Goal: Find specific page/section: Find specific page/section

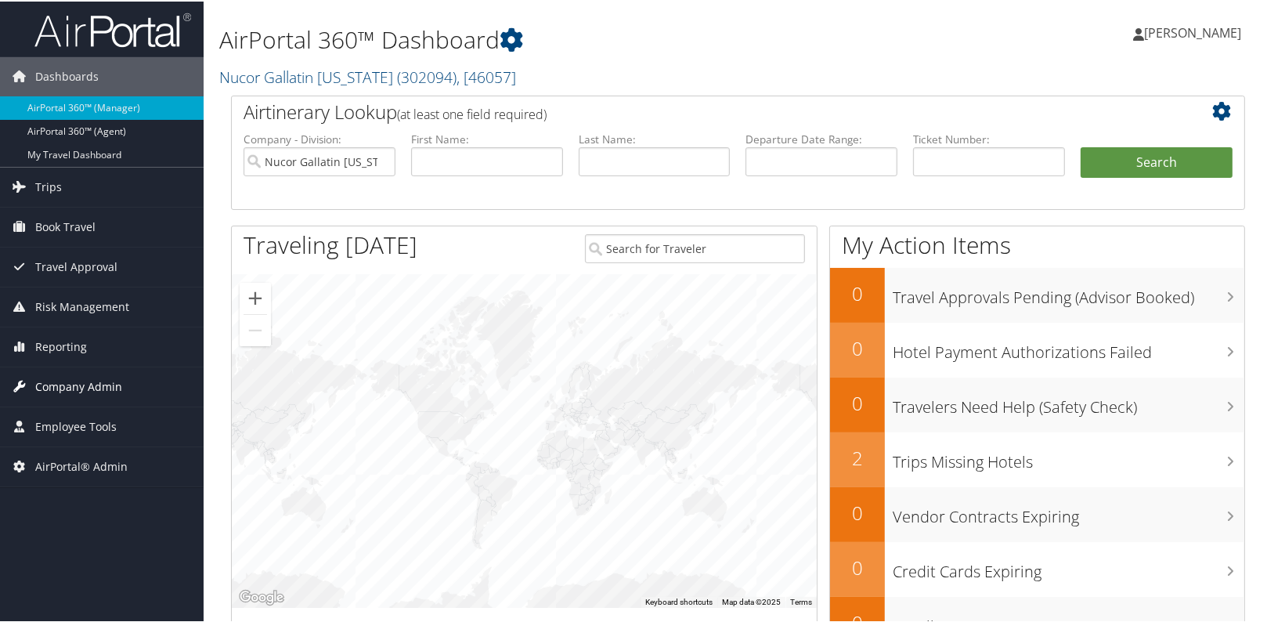
click at [68, 386] on span "Company Admin" at bounding box center [78, 385] width 87 height 39
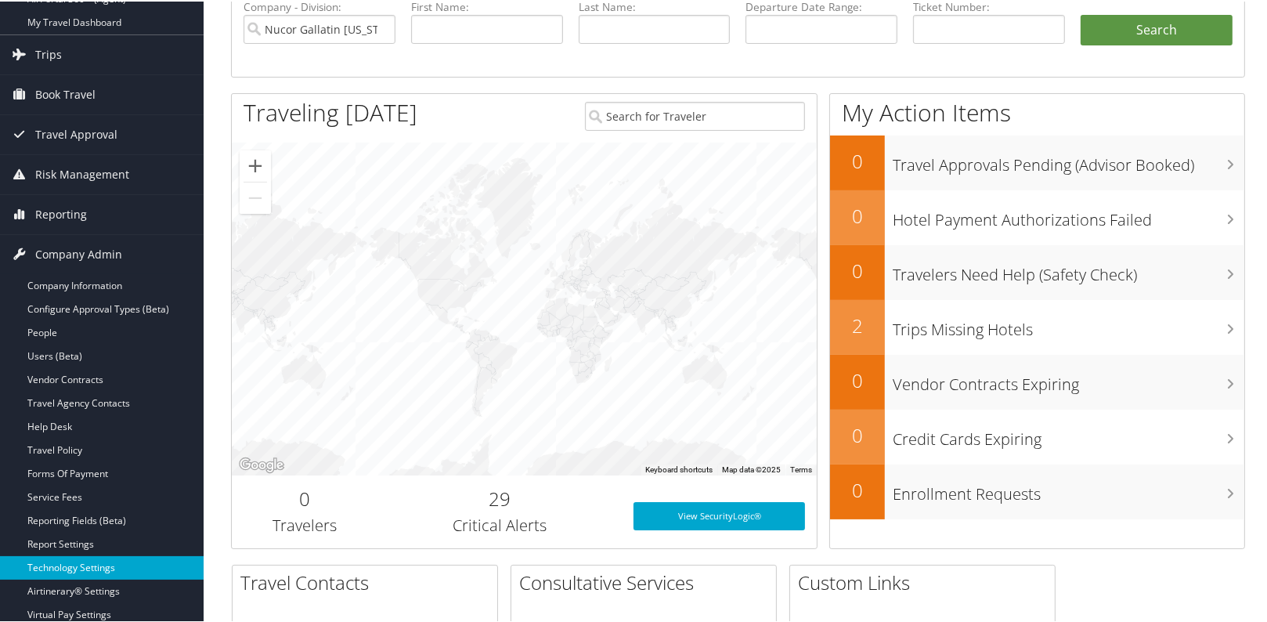
scroll to position [142, 0]
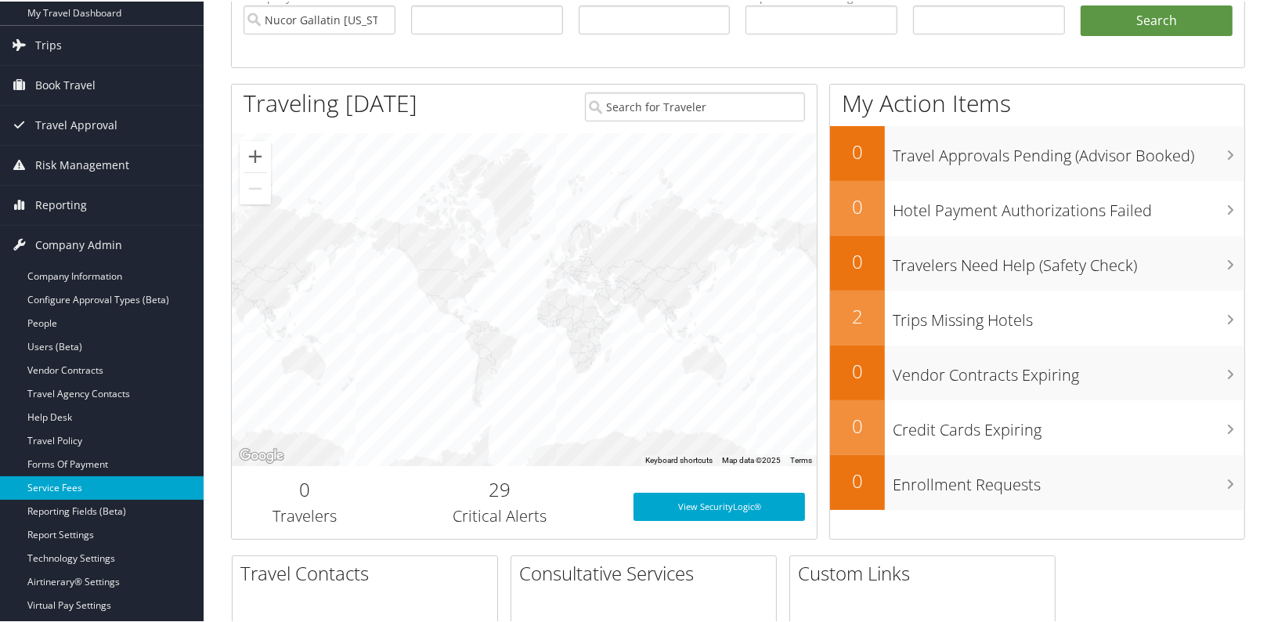
click at [81, 495] on link "Service Fees" at bounding box center [102, 486] width 204 height 23
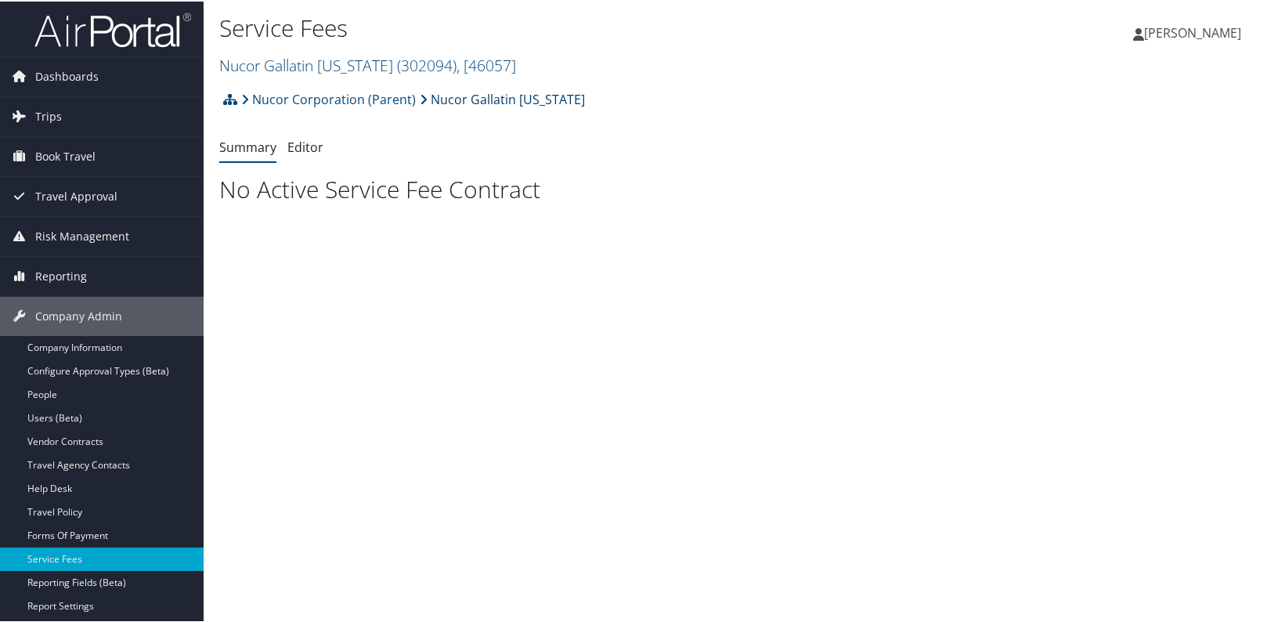
click at [477, 94] on link "Nucor Gallatin [US_STATE]" at bounding box center [502, 97] width 165 height 31
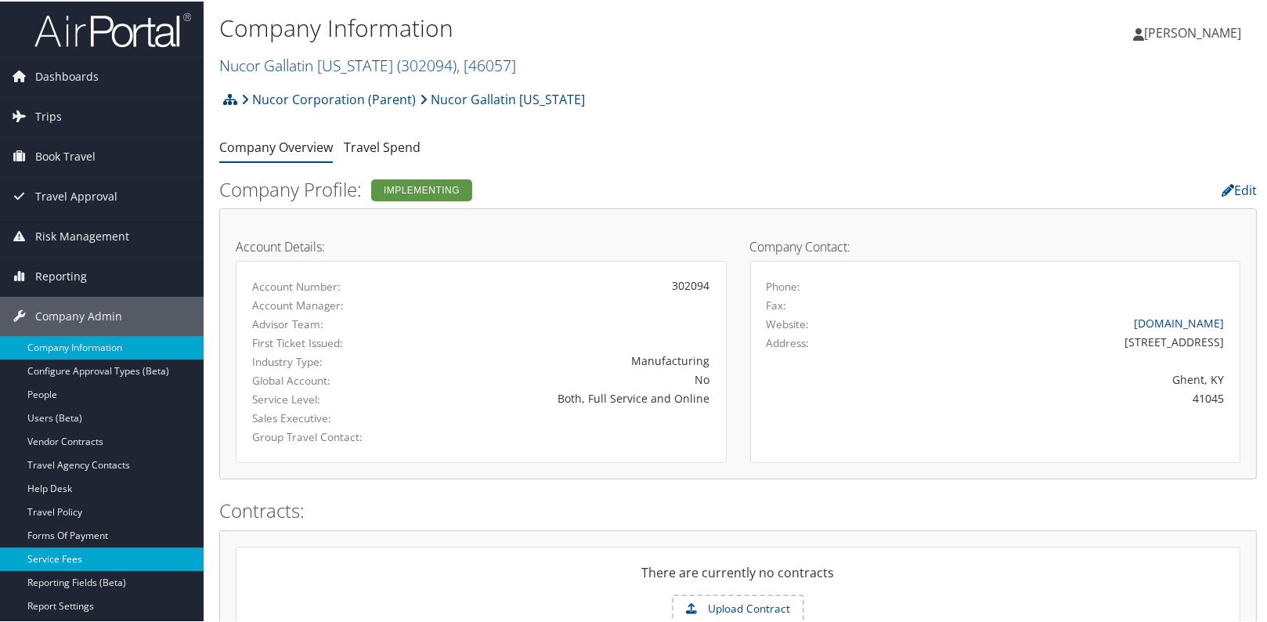
click at [54, 564] on link "Service Fees" at bounding box center [102, 557] width 204 height 23
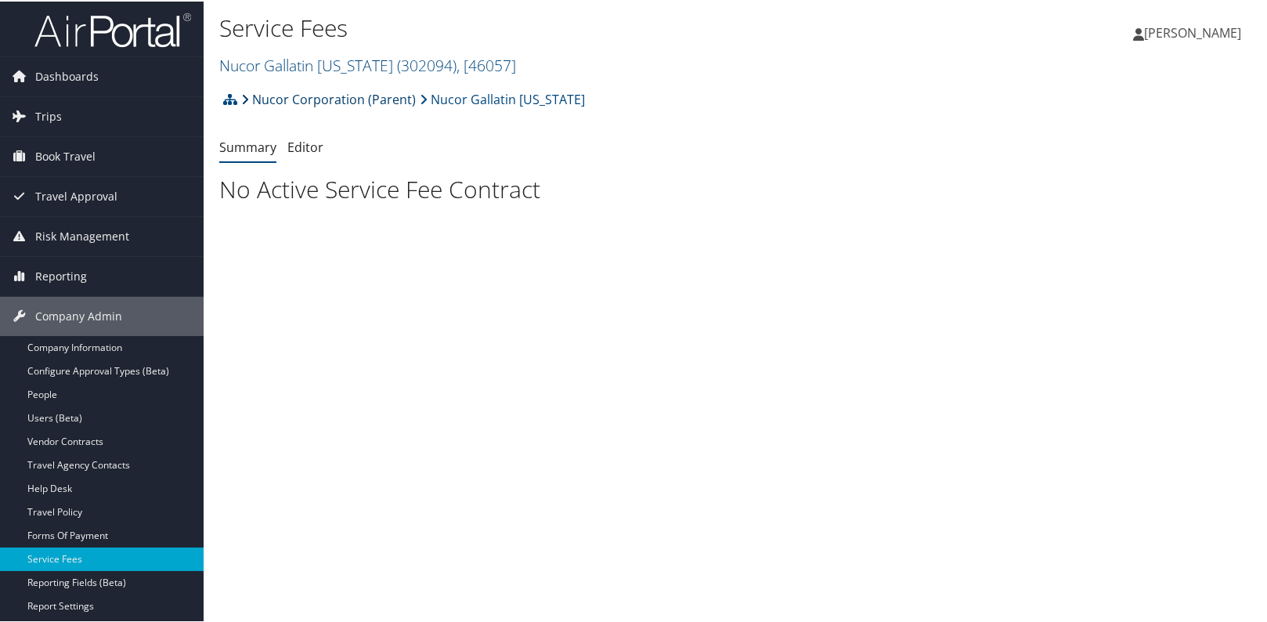
click at [348, 96] on link "Nucor Corporation (Parent)" at bounding box center [328, 97] width 175 height 31
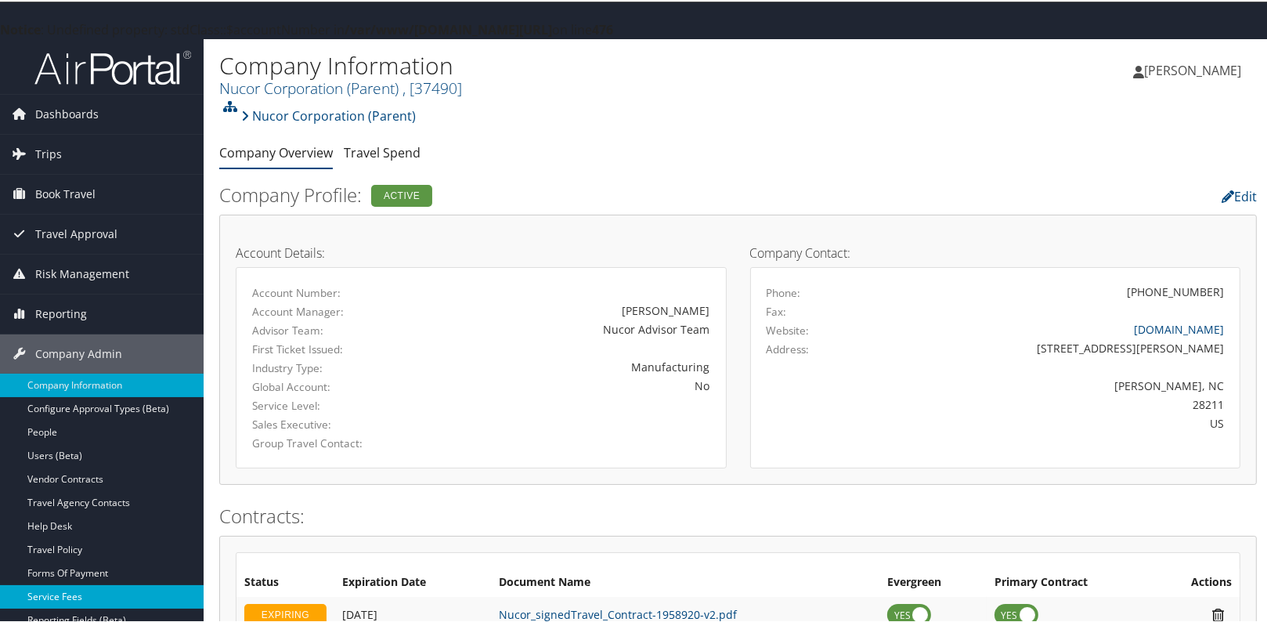
click at [61, 594] on link "Service Fees" at bounding box center [102, 594] width 204 height 23
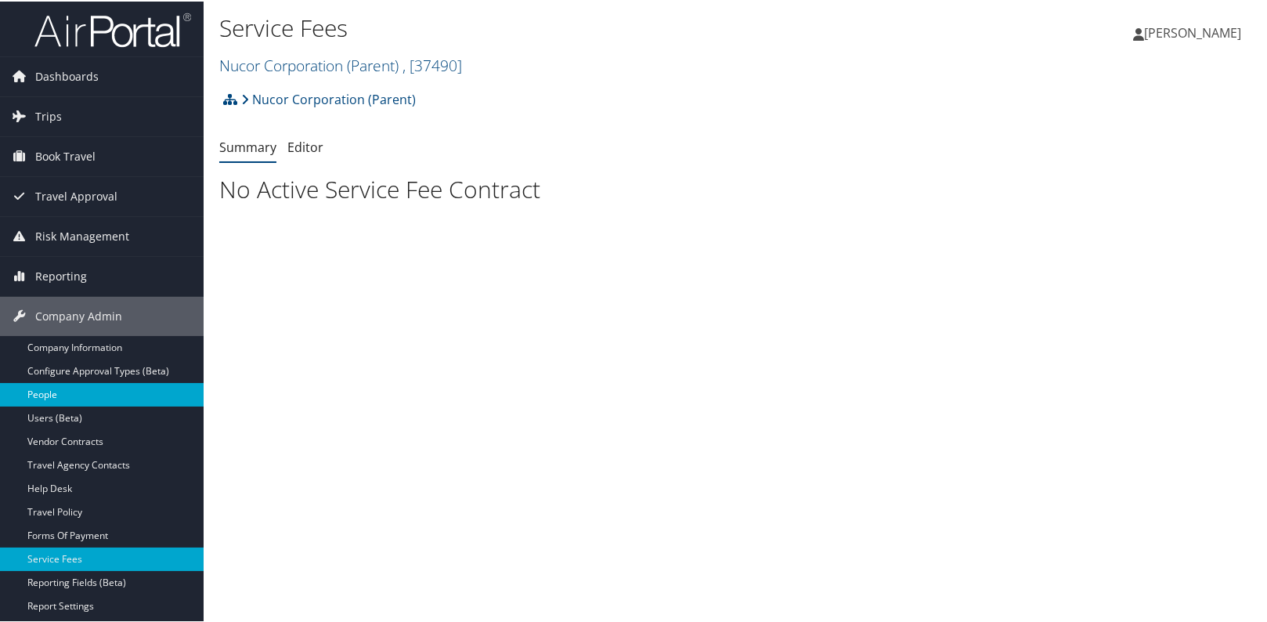
click at [83, 399] on link "People" at bounding box center [102, 392] width 204 height 23
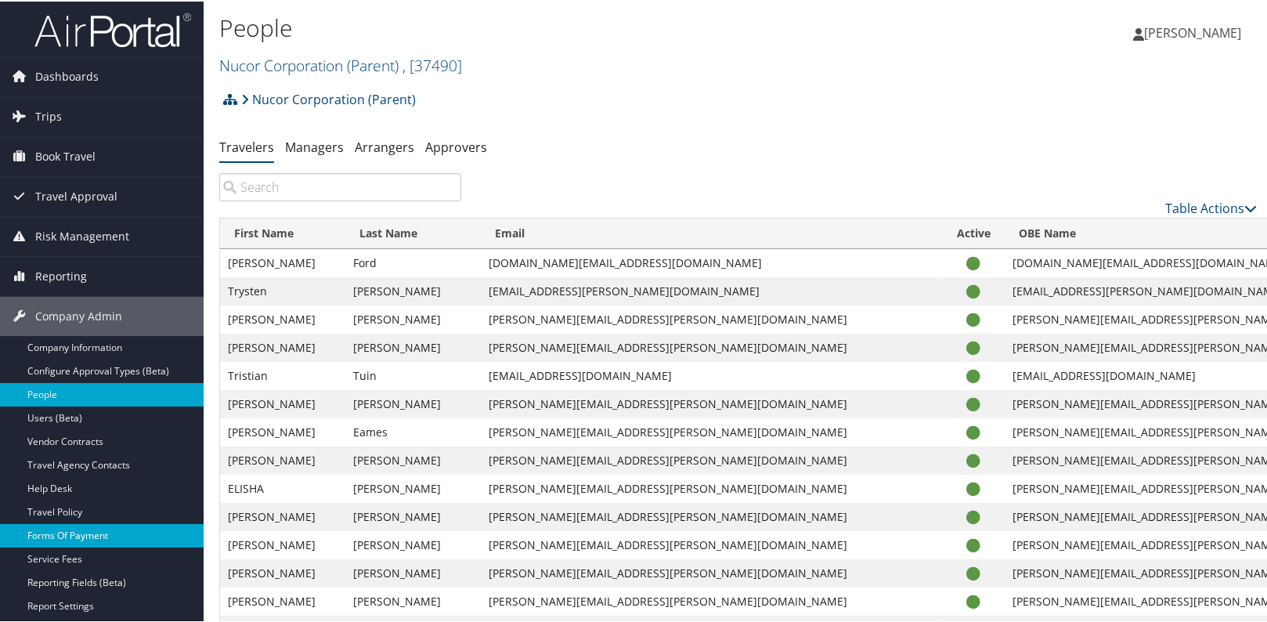
scroll to position [70, 0]
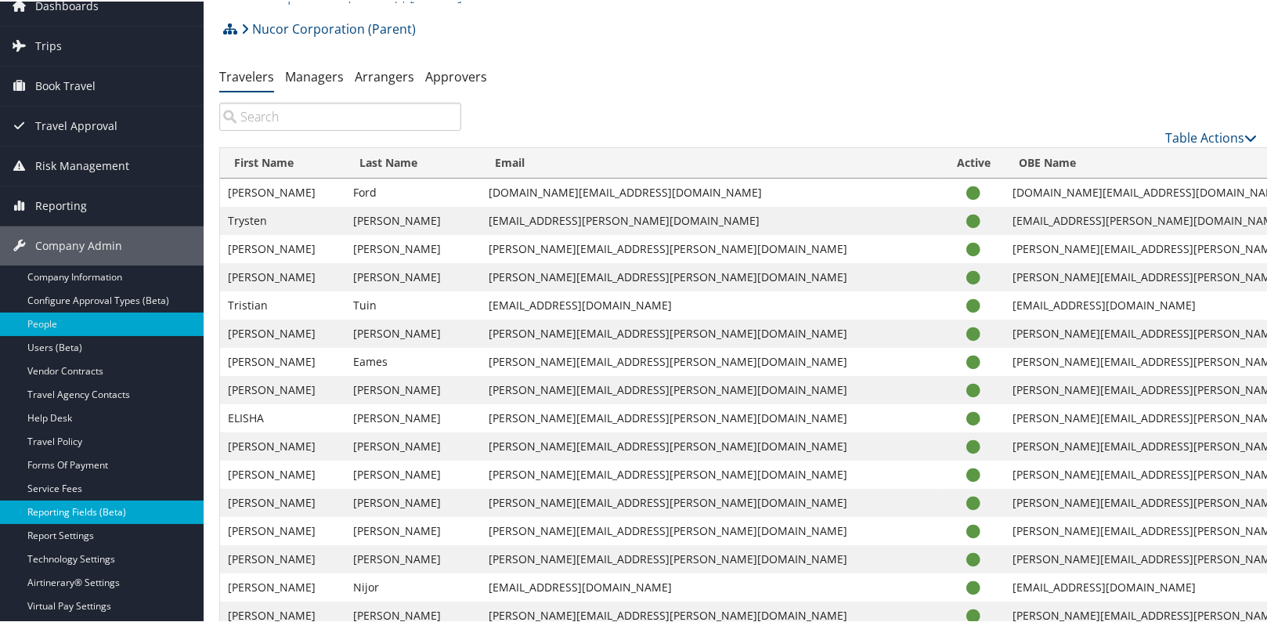
click at [92, 511] on link "Reporting Fields (Beta)" at bounding box center [102, 510] width 204 height 23
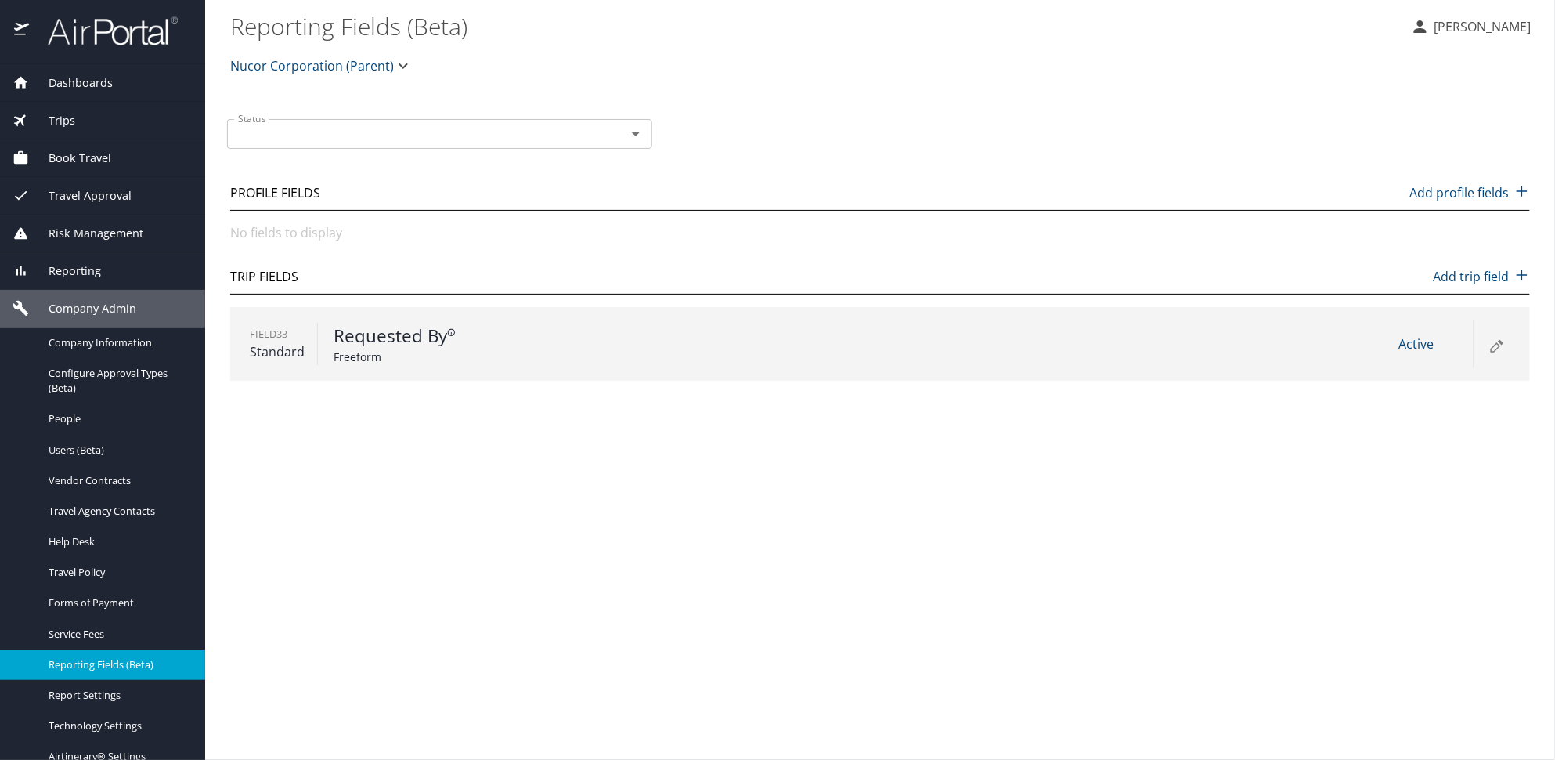
click at [630, 601] on main "Reporting Fields (Beta) Alison Knapp Nucor Corporation (Parent) Status Status P…" at bounding box center [880, 380] width 1350 height 760
click at [122, 570] on span "Travel Policy" at bounding box center [118, 572] width 138 height 15
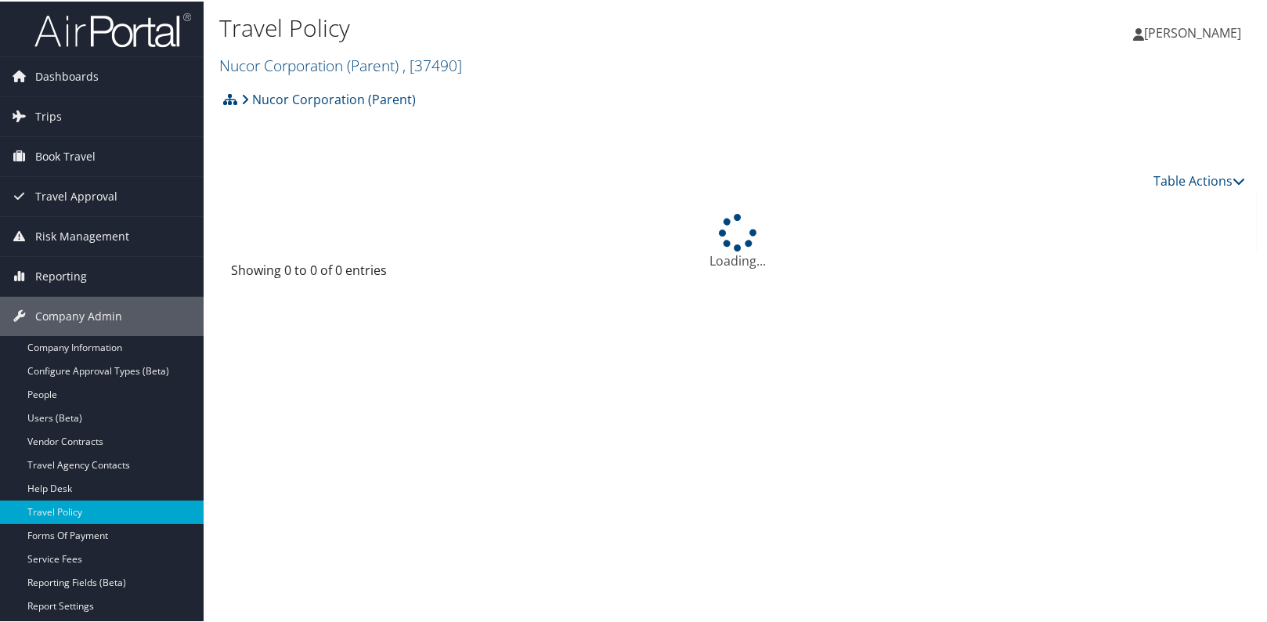
click at [103, 518] on link "Travel Policy" at bounding box center [102, 510] width 204 height 23
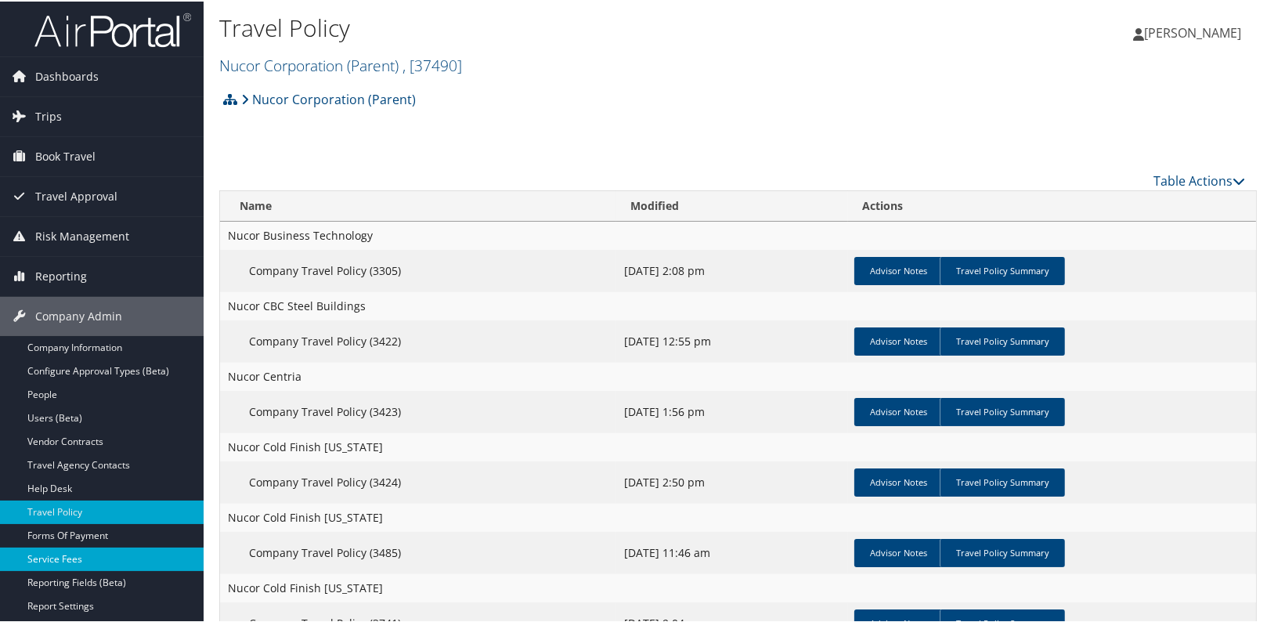
click at [79, 565] on link "Service Fees" at bounding box center [102, 557] width 204 height 23
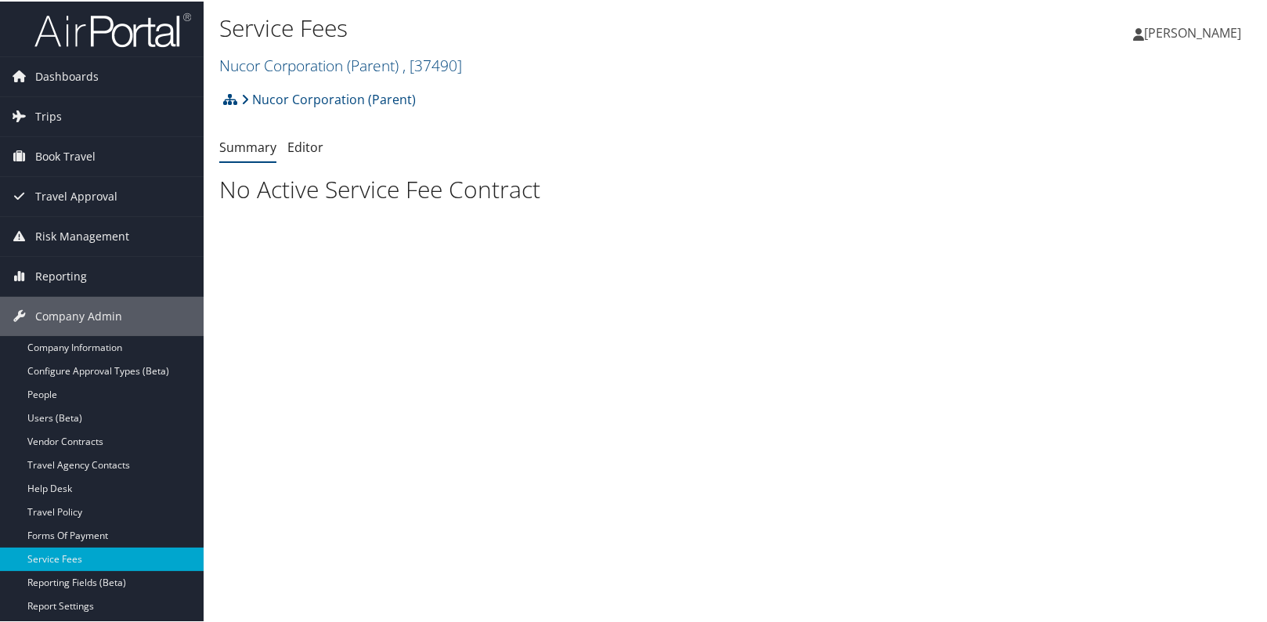
click at [334, 74] on h2 "Nucor Corporation (Parent) , [ 37490 ]" at bounding box center [565, 62] width 692 height 27
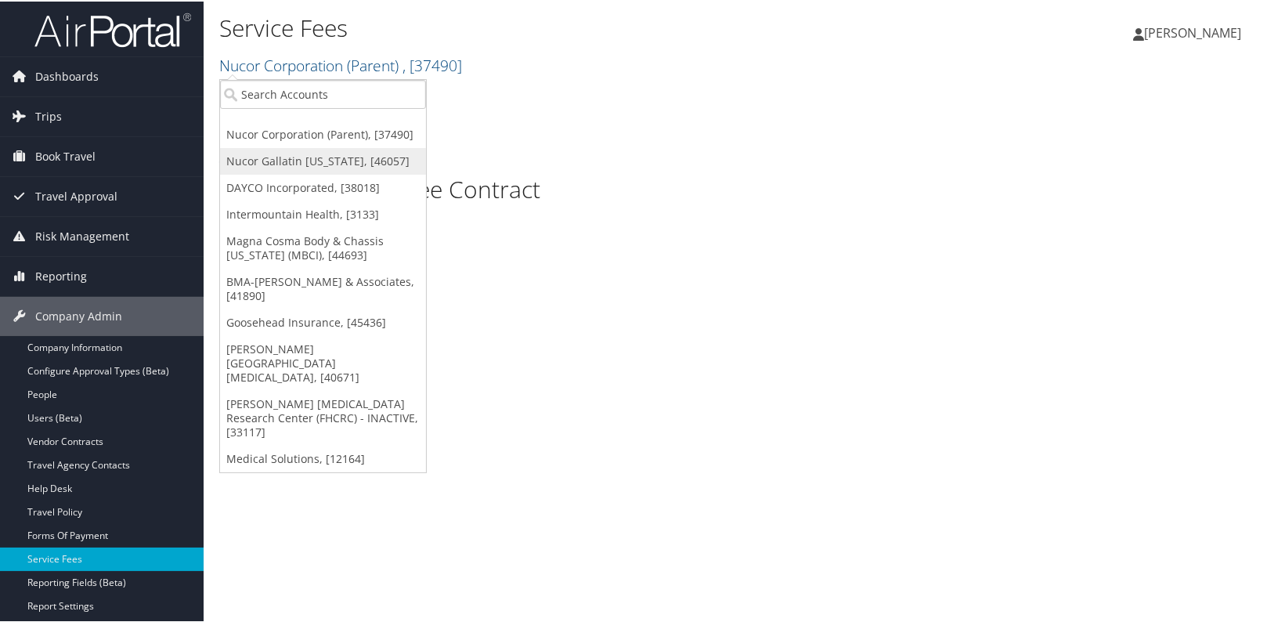
click at [334, 157] on link "Nucor Gallatin [US_STATE], [46057]" at bounding box center [323, 159] width 206 height 27
